Goal: Information Seeking & Learning: Learn about a topic

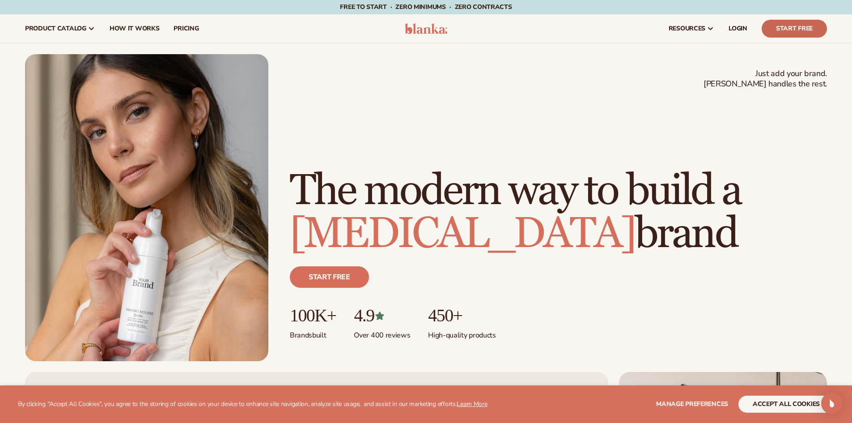
click at [790, 27] on link "Start Free" at bounding box center [794, 29] width 65 height 18
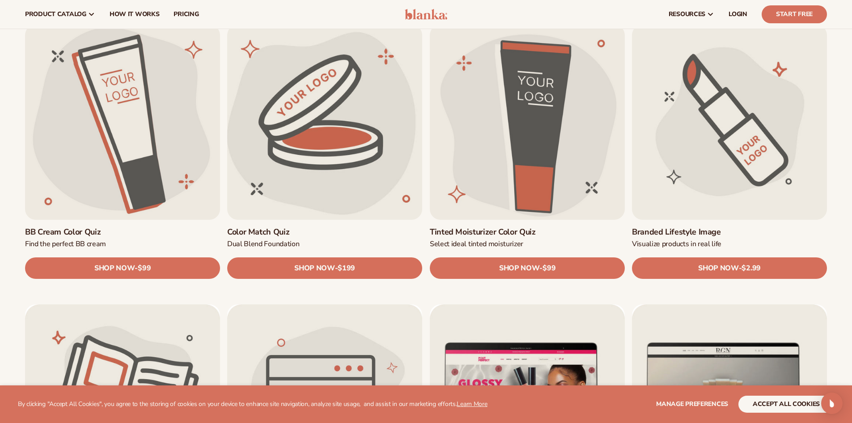
scroll to position [805, 0]
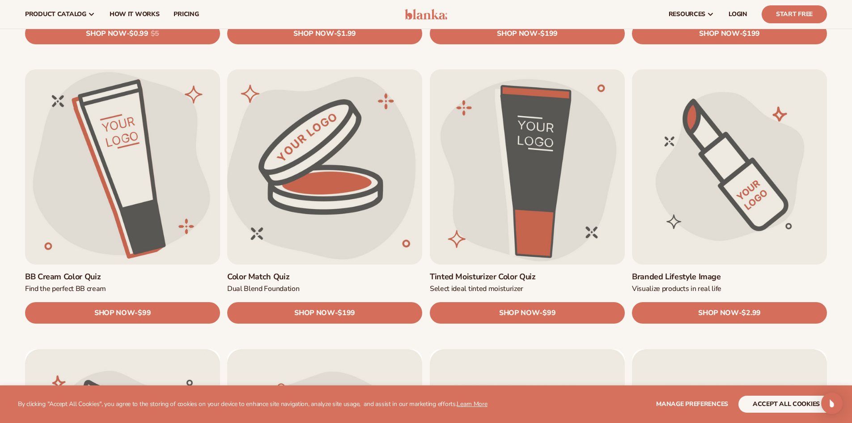
click at [364, 271] on link "Color Match Quiz" at bounding box center [324, 276] width 195 height 10
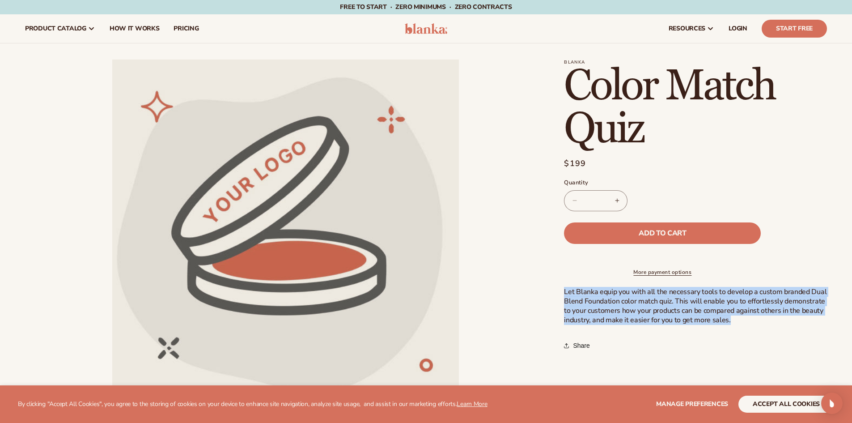
drag, startPoint x: 564, startPoint y: 299, endPoint x: 740, endPoint y: 329, distance: 178.2
click at [740, 324] on p "Let Blanka equip you with all the necessary tools to develop a custom branded D…" at bounding box center [695, 305] width 263 height 37
drag, startPoint x: 672, startPoint y: 314, endPoint x: 571, endPoint y: 308, distance: 101.7
click at [571, 308] on span "Let Blanka equip you with all the necessary tools to develop a custom branded D…" at bounding box center [695, 306] width 263 height 38
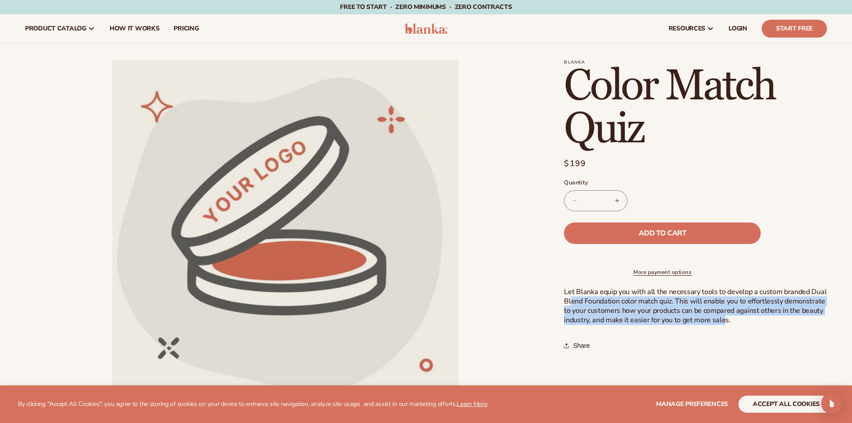
click at [571, 308] on span "Let Blanka equip you with all the necessary tools to develop a custom branded D…" at bounding box center [695, 306] width 263 height 38
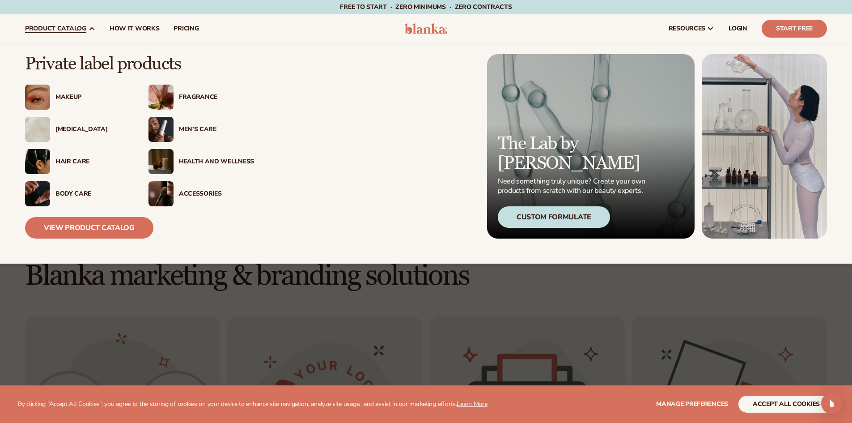
click at [67, 194] on div "Body Care" at bounding box center [92, 194] width 75 height 8
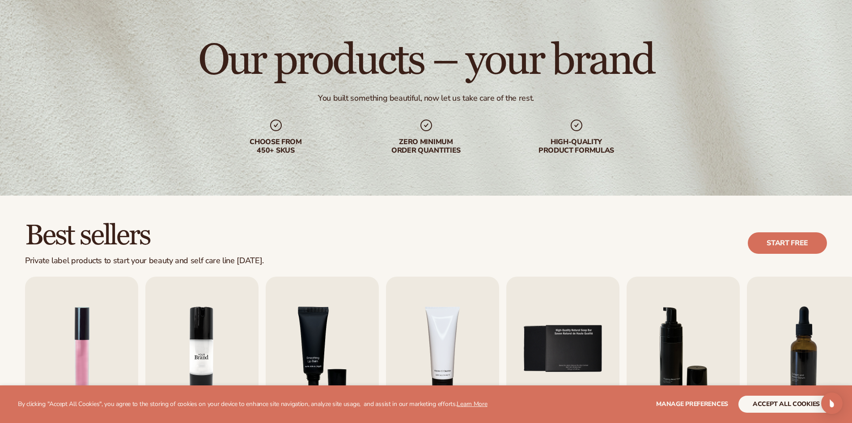
scroll to position [268, 0]
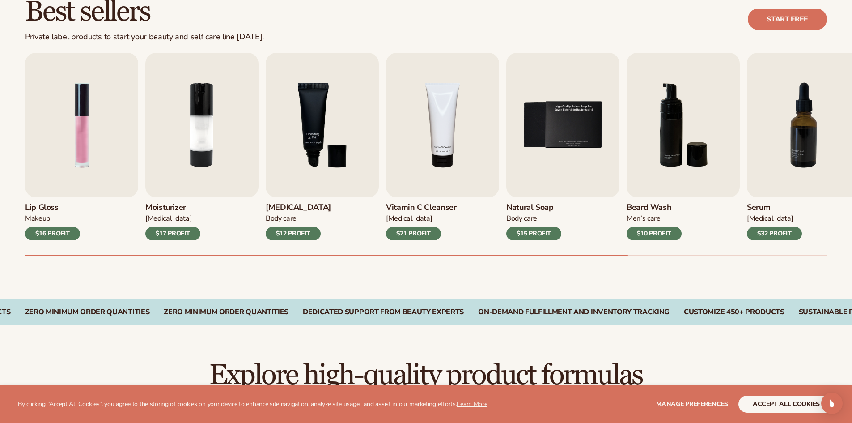
click at [130, 250] on div "Lip Gloss Makeup $16 PROFIT Moisturizer Skin Care $17 PROFIT Lip Balm Body Care…" at bounding box center [438, 155] width 827 height 204
click at [157, 252] on div "Lip Gloss Makeup $16 PROFIT Moisturizer Skin Care $17 PROFIT Lip Balm Body Care…" at bounding box center [438, 155] width 827 height 204
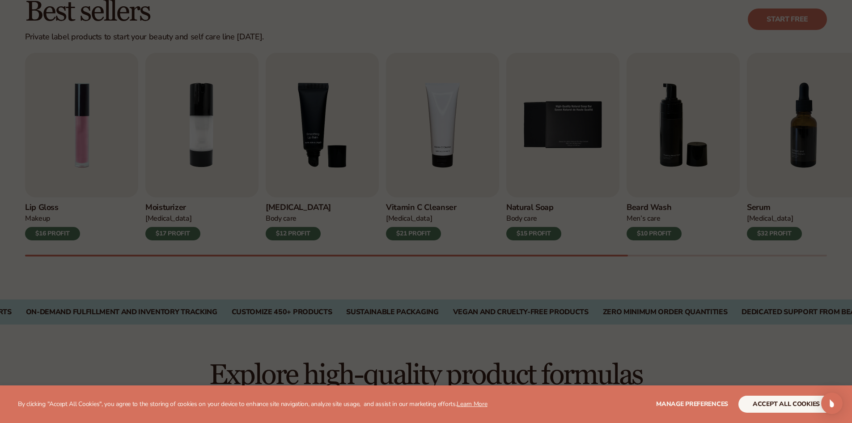
scroll to position [0, 0]
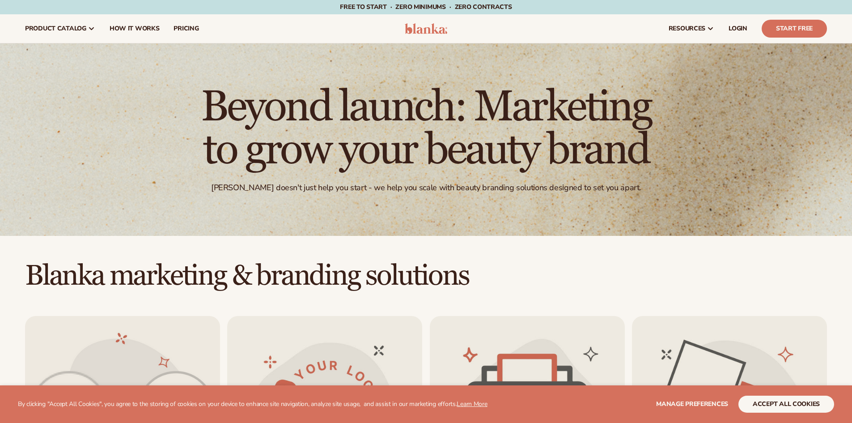
scroll to position [1, 0]
